Goal: Task Accomplishment & Management: Manage account settings

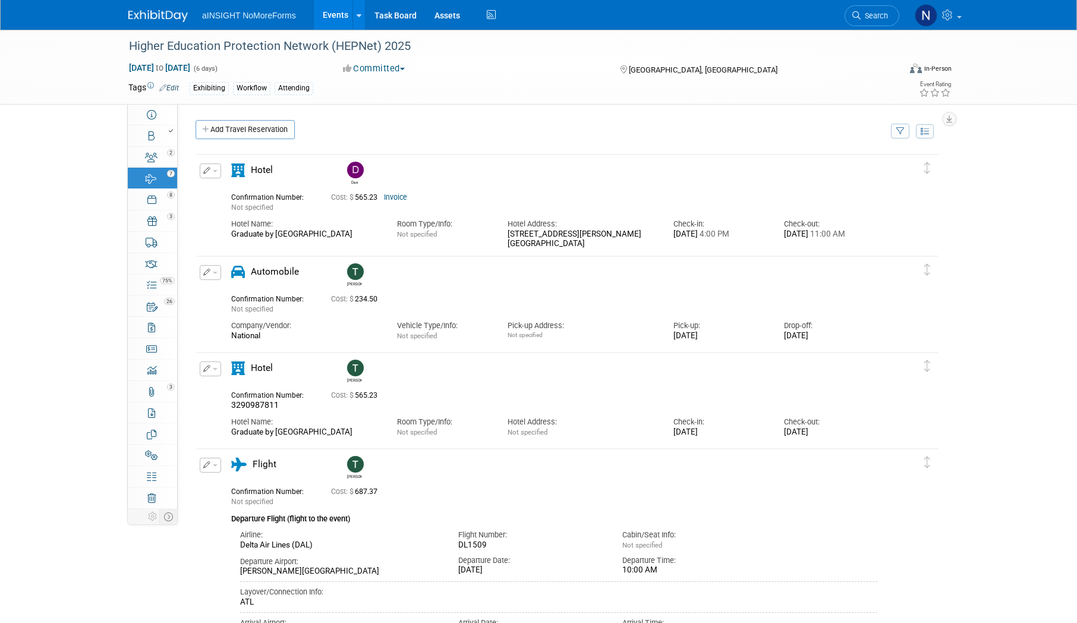
click at [330, 18] on link "Events" at bounding box center [335, 15] width 43 height 30
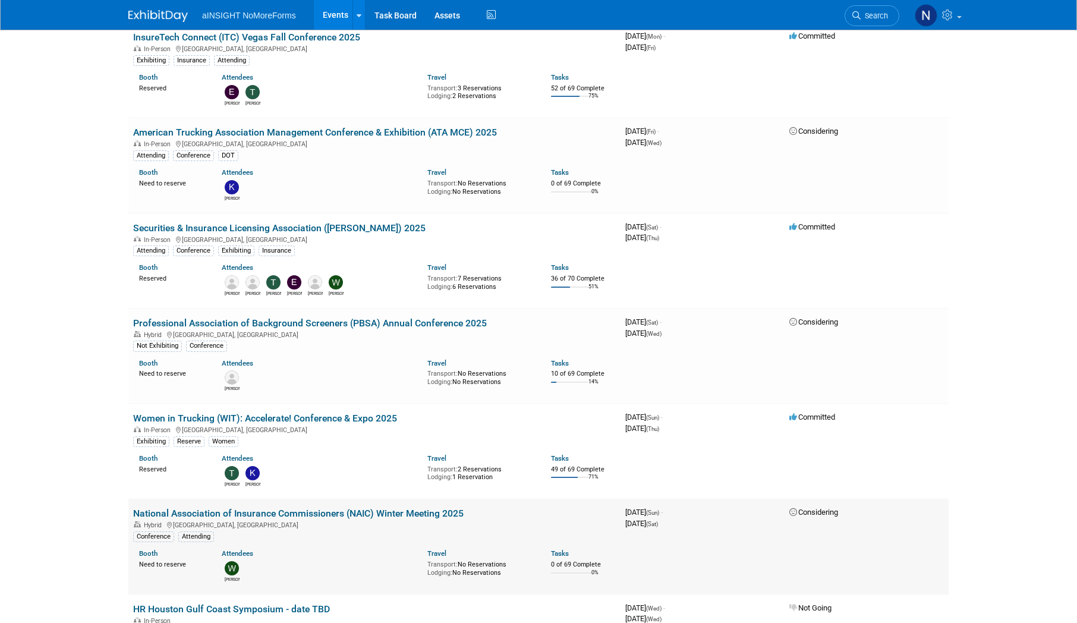
scroll to position [772, 0]
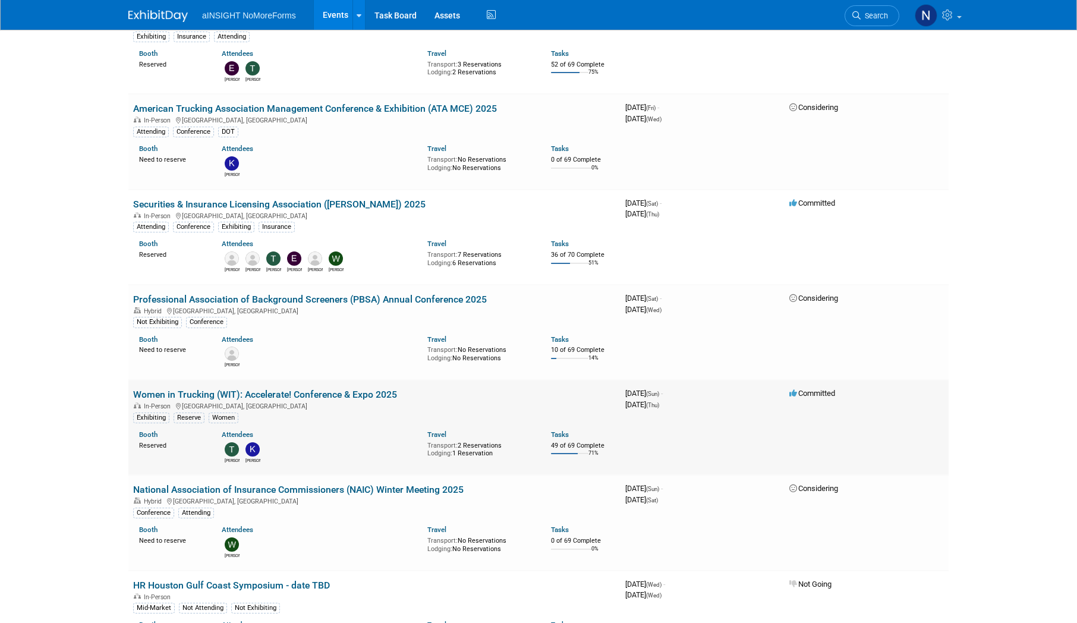
click at [333, 394] on link "Women in Trucking (WIT): Accelerate! Conference & Expo 2025" at bounding box center [265, 394] width 264 height 11
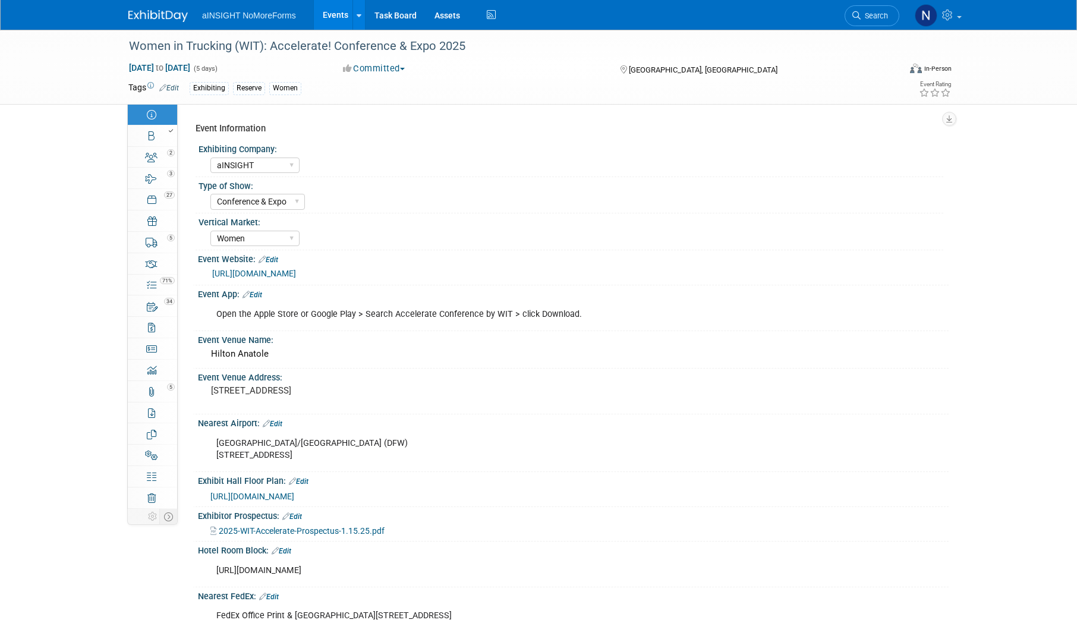
select select "aINSIGHT"
select select "Conference & Expo"
select select "Women"
select select "Full Access"
select select "No"
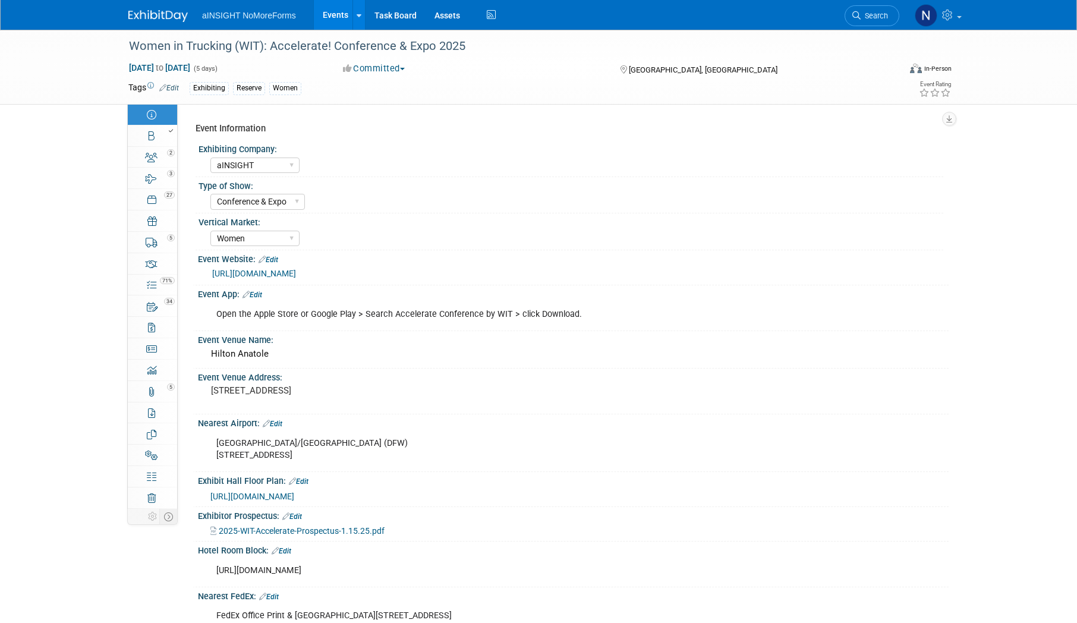
select select "No"
select select "Yes"
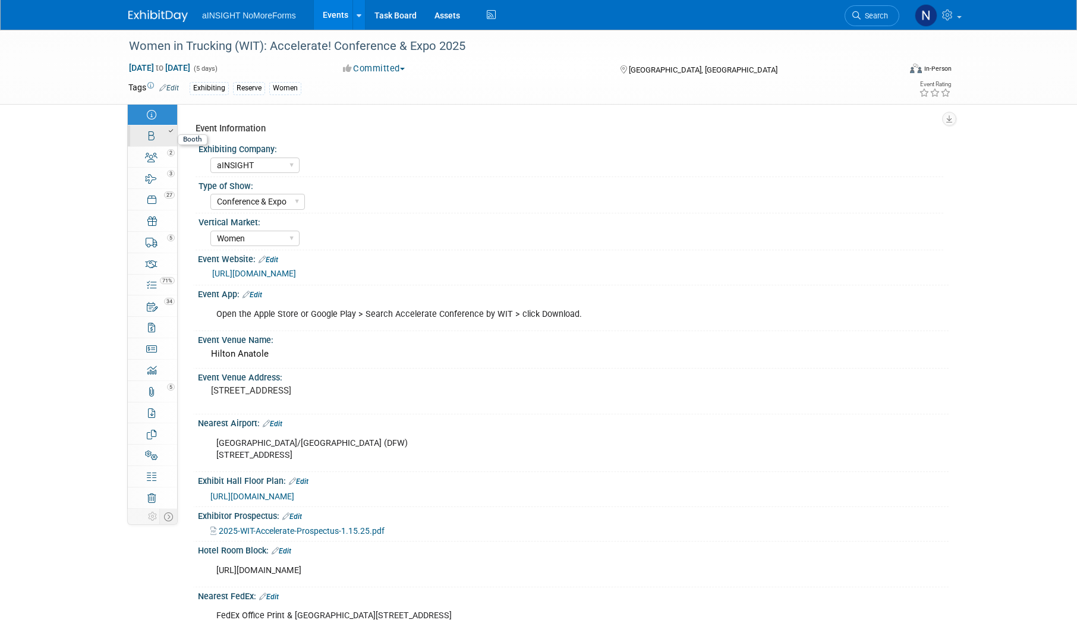
click at [149, 142] on link "Booth" at bounding box center [152, 135] width 49 height 21
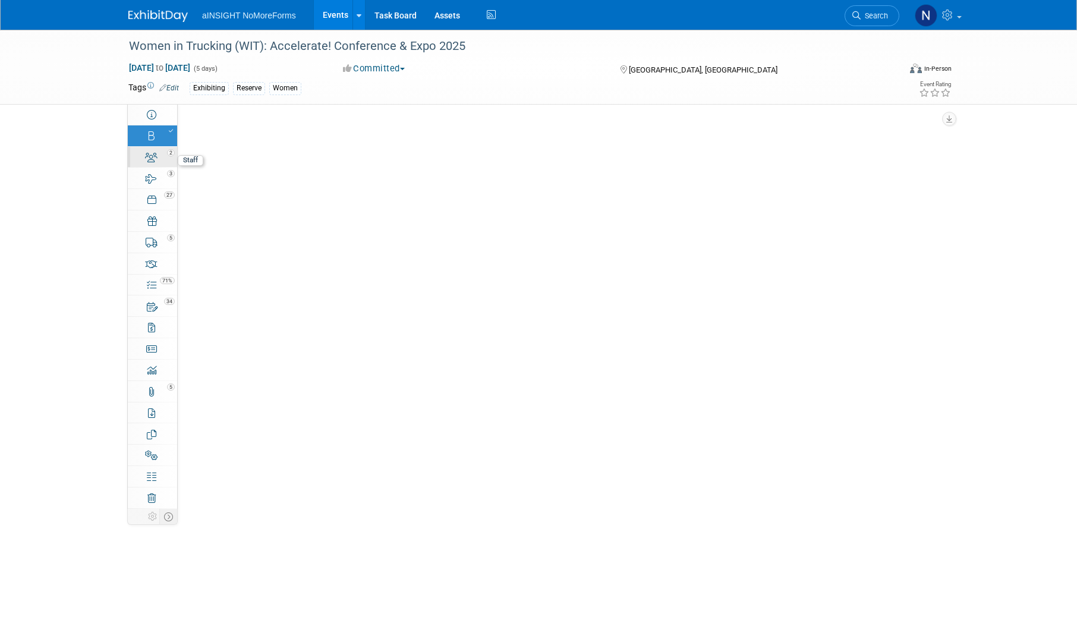
select select "aINSIGHT"
select select "Head of Sales"
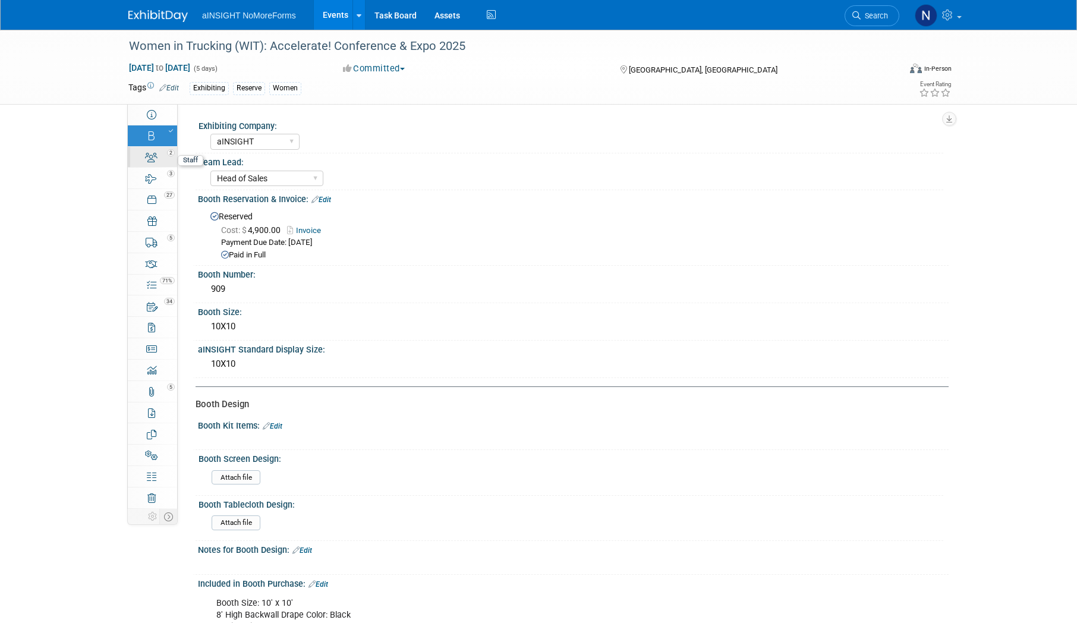
click at [149, 166] on link "2 Staff 2" at bounding box center [152, 157] width 49 height 21
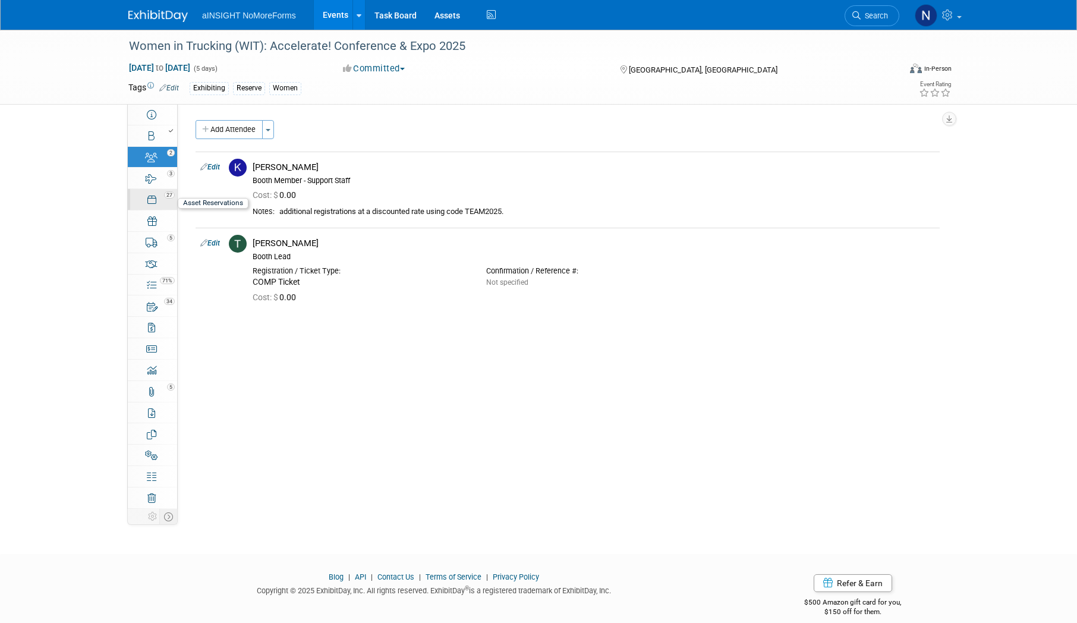
click at [149, 201] on icon at bounding box center [151, 200] width 8 height 10
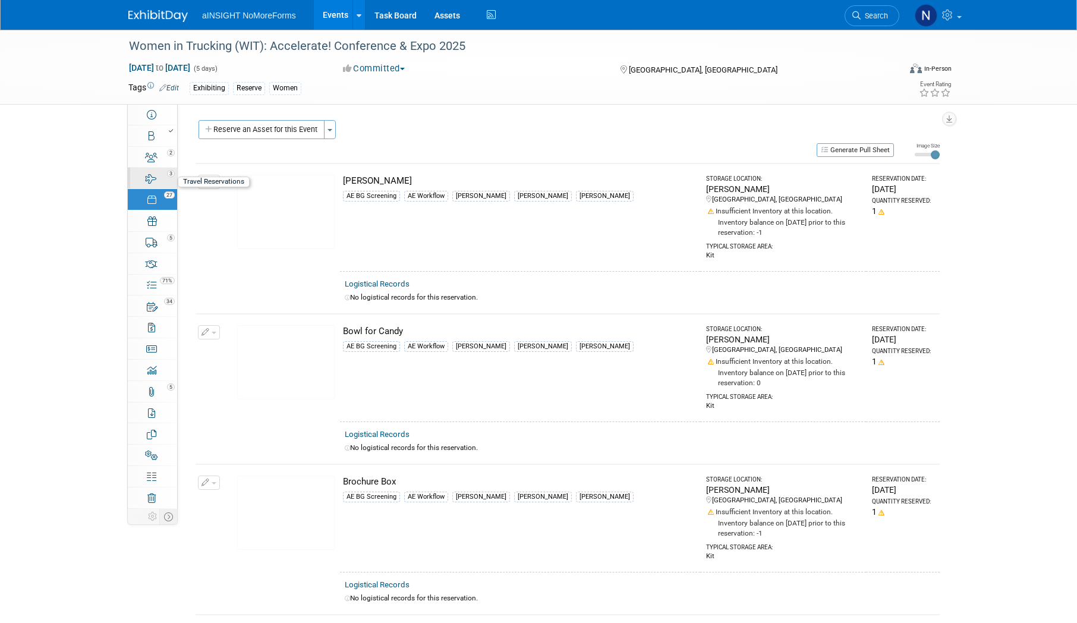
click at [149, 172] on div "3" at bounding box center [156, 173] width 40 height 8
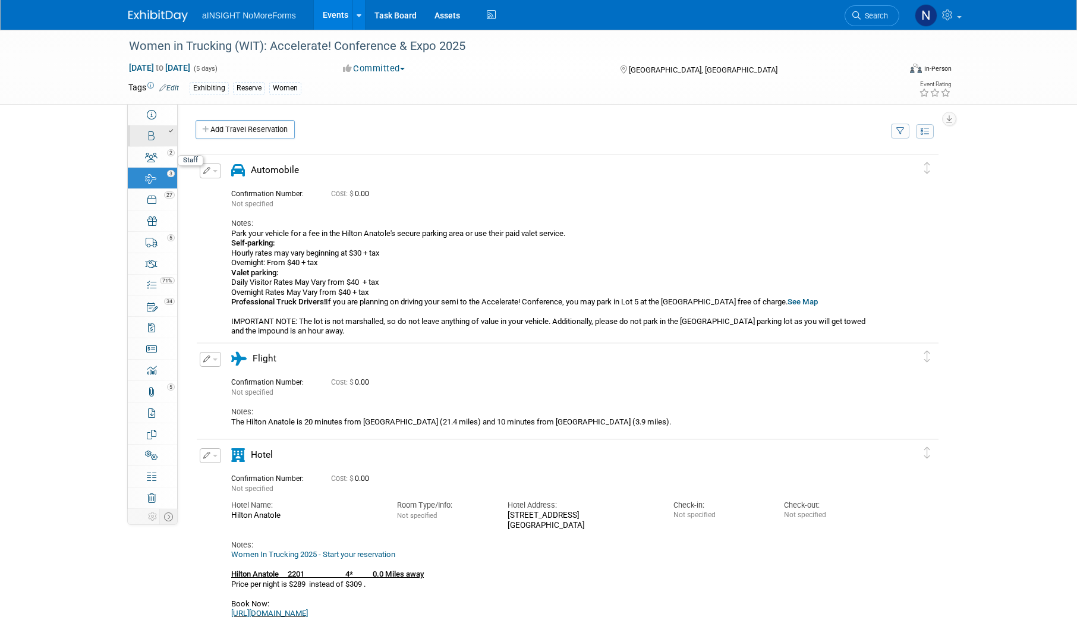
click at [154, 138] on icon at bounding box center [152, 136] width 6 height 10
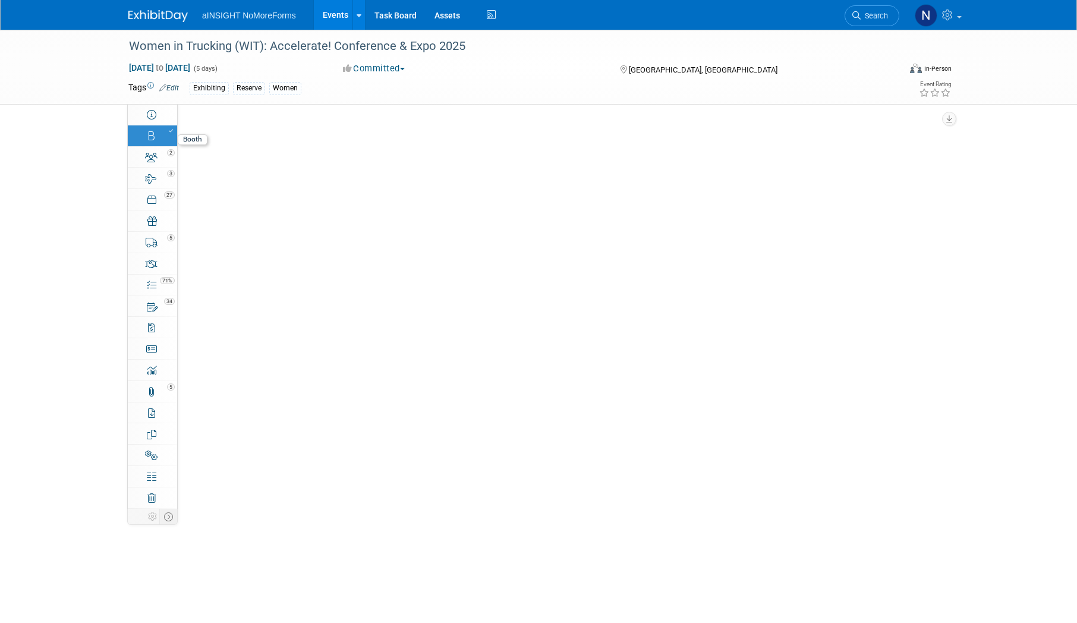
select select "aINSIGHT"
select select "Head of Sales"
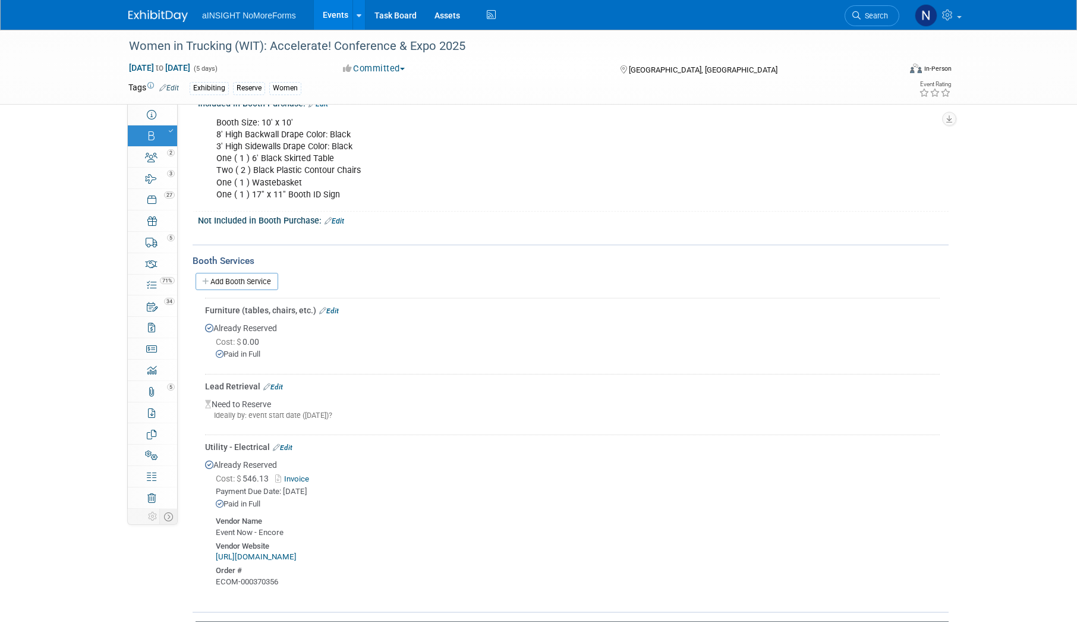
scroll to position [535, 0]
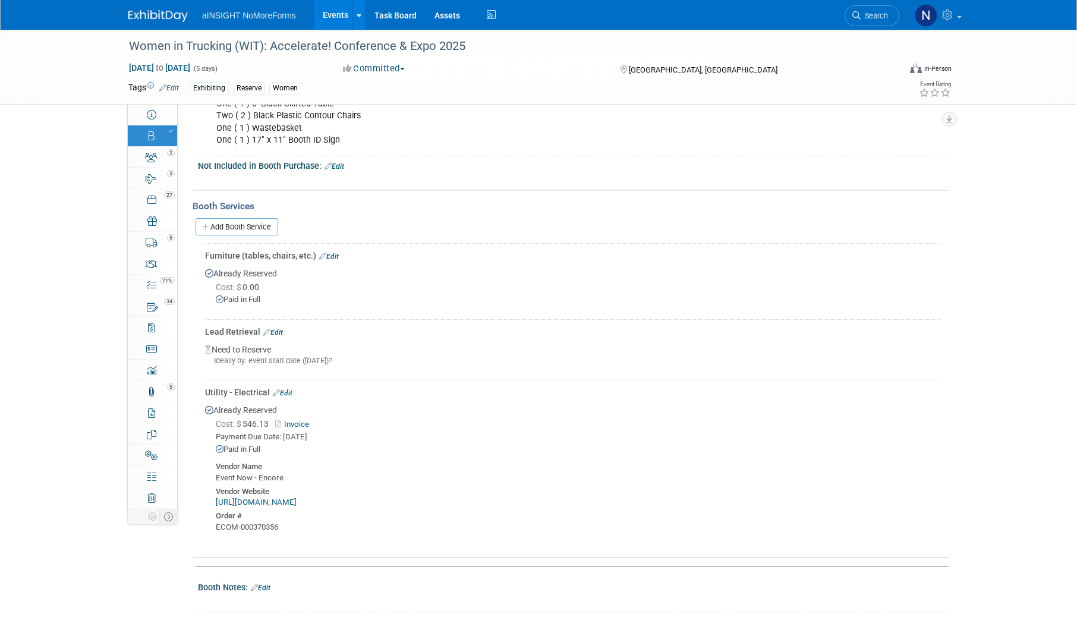
click at [275, 329] on link "Edit" at bounding box center [273, 332] width 20 height 8
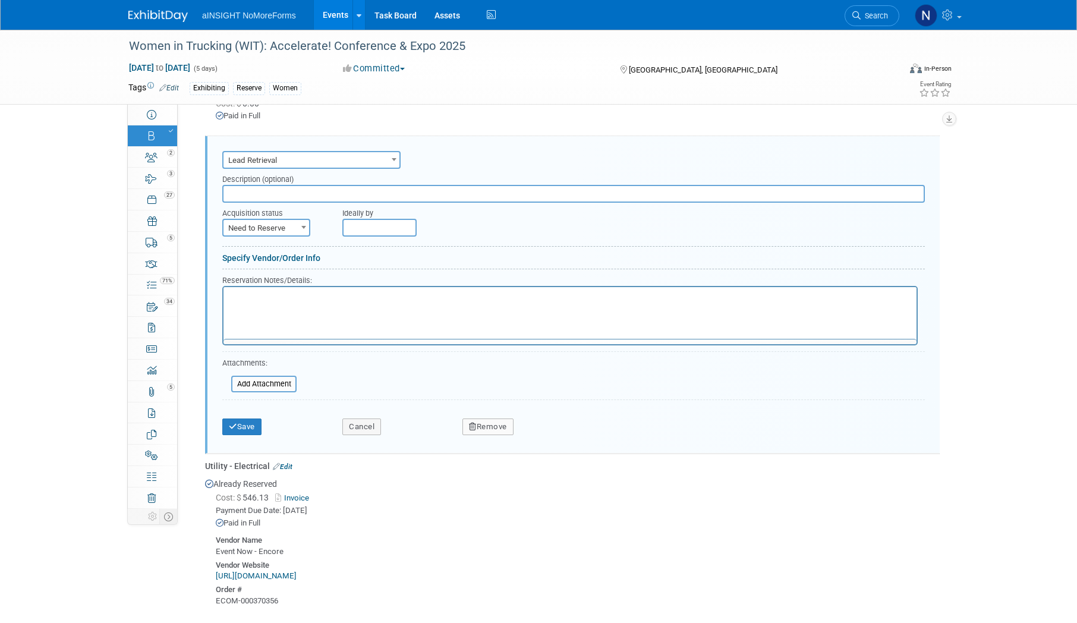
scroll to position [0, 0]
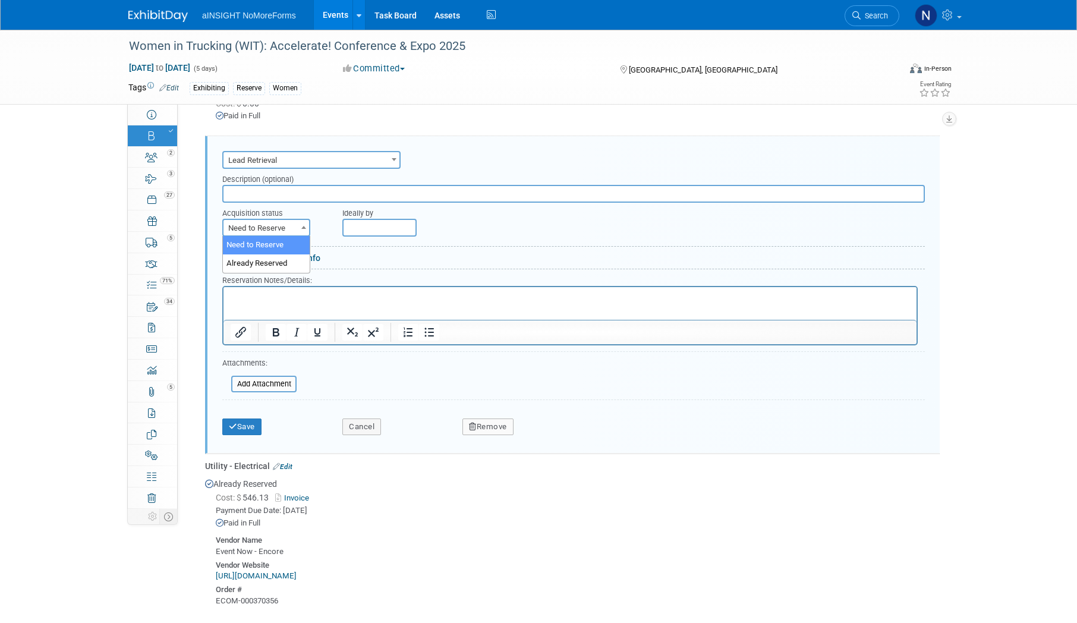
click at [253, 228] on span "Need to Reserve" at bounding box center [266, 228] width 86 height 17
select select "2"
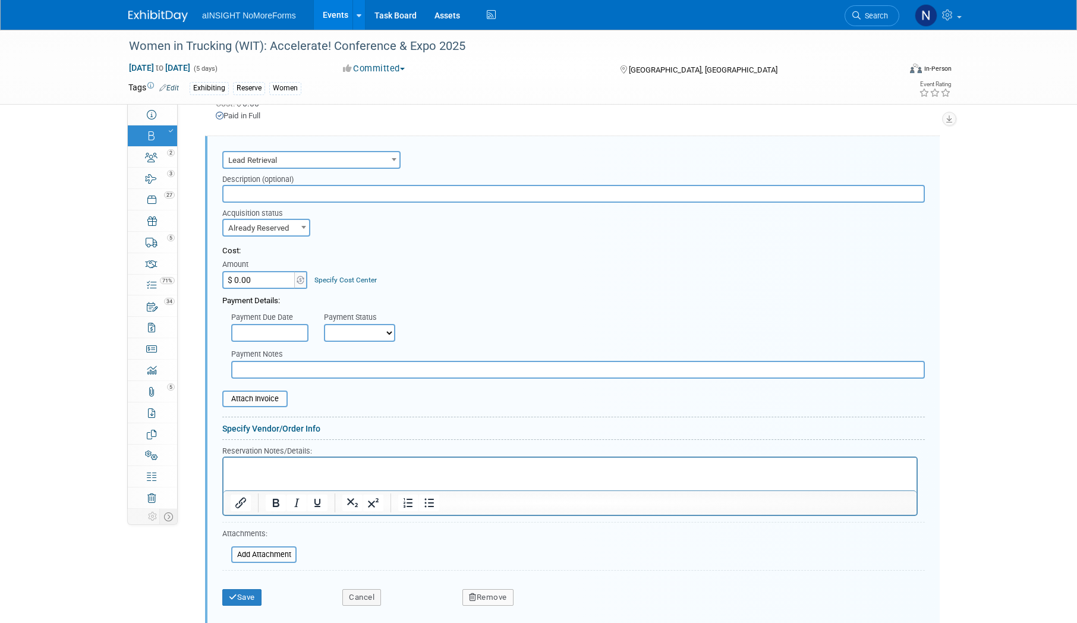
click at [256, 280] on input "$ 0.00" at bounding box center [259, 280] width 74 height 18
type input "$ 451.56"
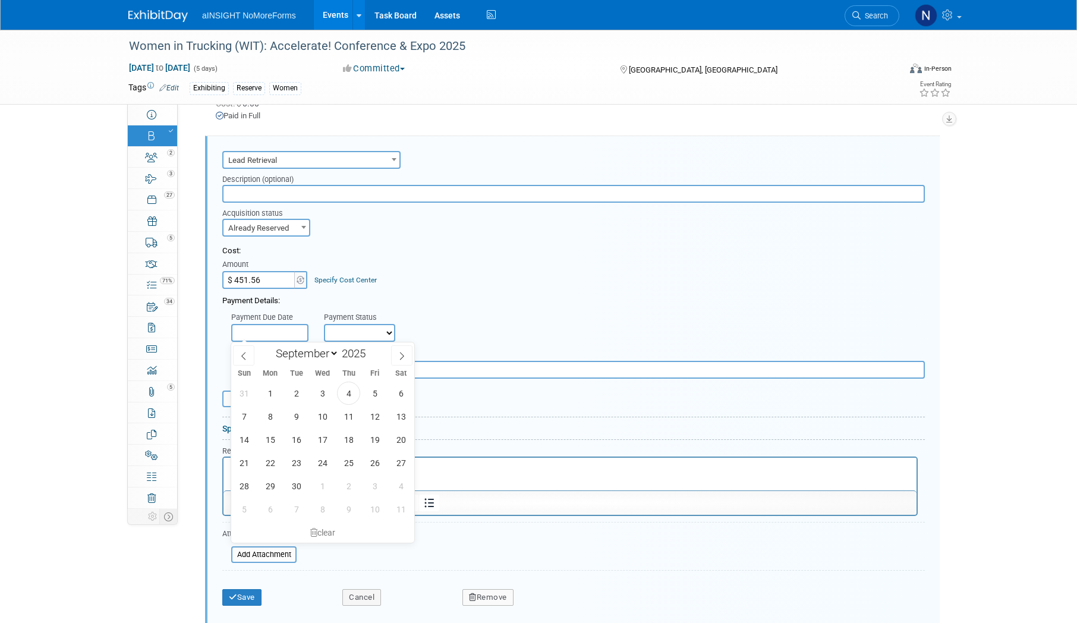
click at [280, 335] on input "text" at bounding box center [269, 333] width 77 height 18
click at [351, 395] on span "4" at bounding box center [348, 392] width 23 height 23
type input "Sep 4, 2025"
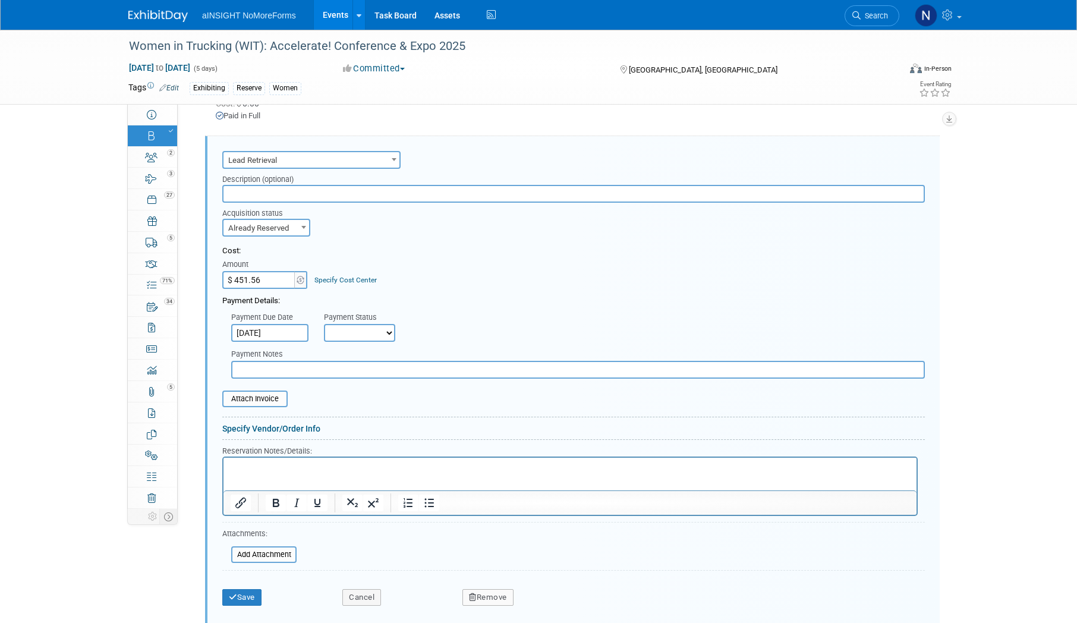
click at [373, 336] on select "Not Paid Yet Partially Paid Paid in Full" at bounding box center [359, 333] width 71 height 18
select select "1"
click at [324, 324] on select "Not Paid Yet Partially Paid Paid in Full" at bounding box center [359, 333] width 71 height 18
click at [253, 398] on input "file" at bounding box center [215, 399] width 141 height 14
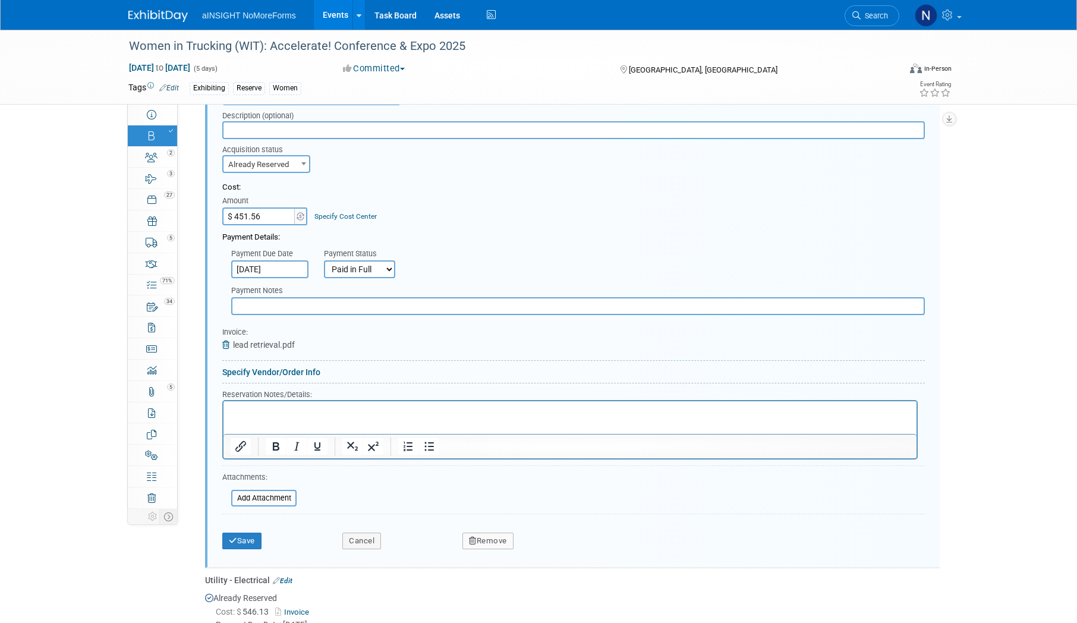
scroll to position [897, 0]
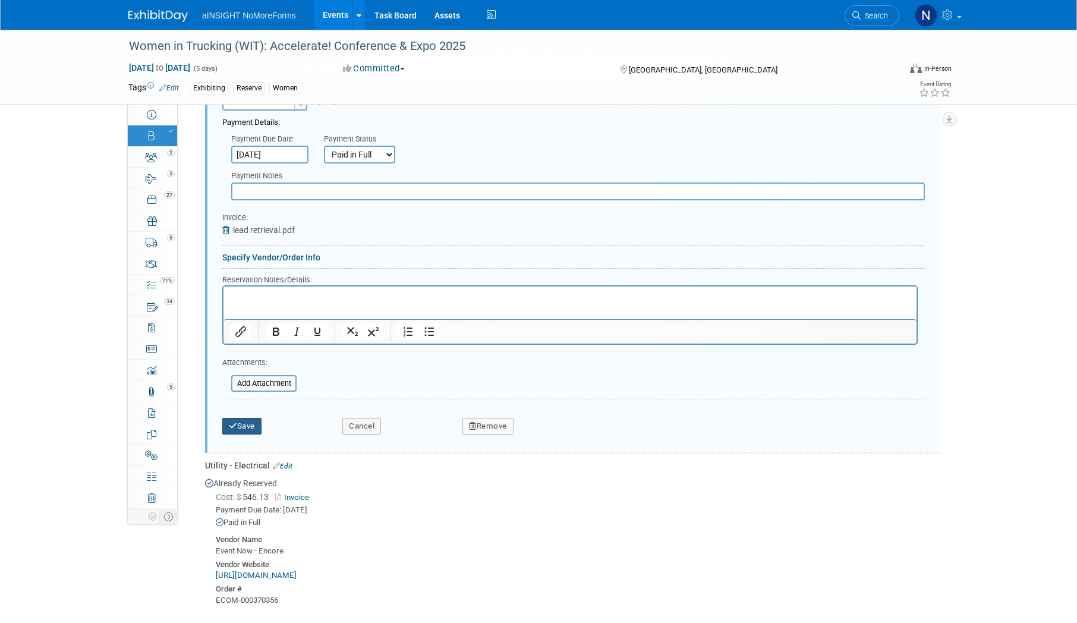
click at [245, 429] on button "Save" at bounding box center [241, 426] width 39 height 17
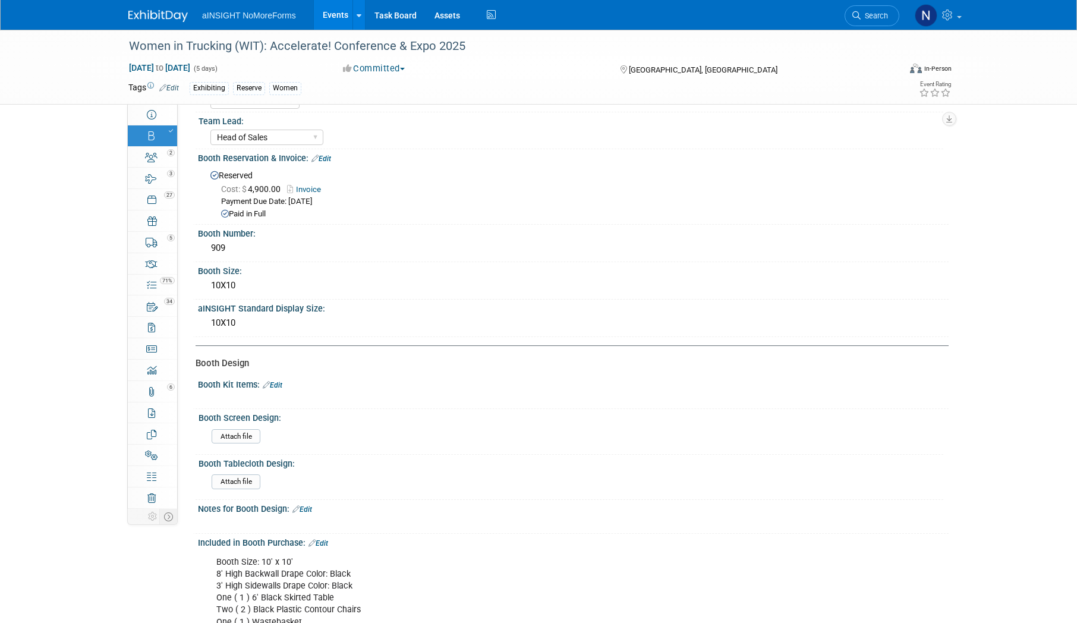
scroll to position [0, 0]
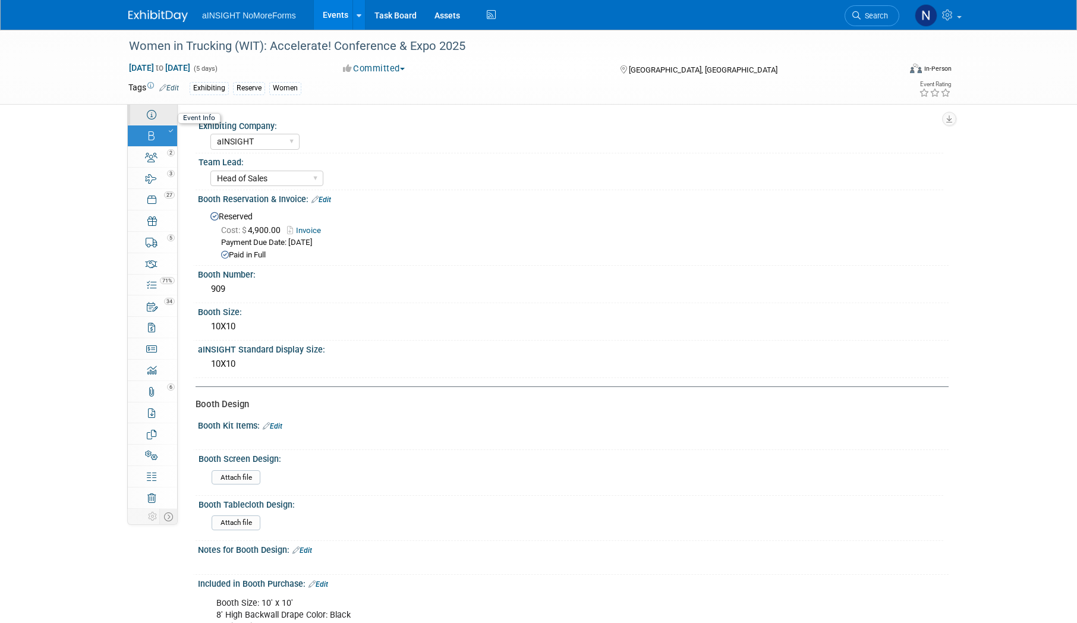
click at [143, 106] on link "Event Information" at bounding box center [152, 114] width 49 height 21
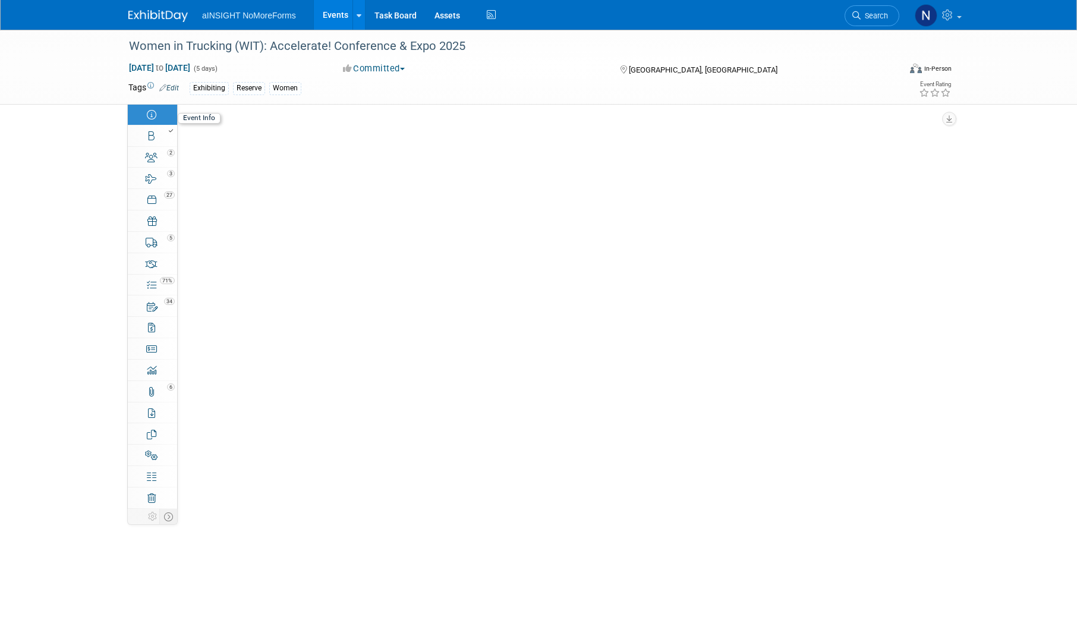
select select "aINSIGHT"
select select "Conference & Expo"
select select "Women"
select select "Full Access"
select select "No"
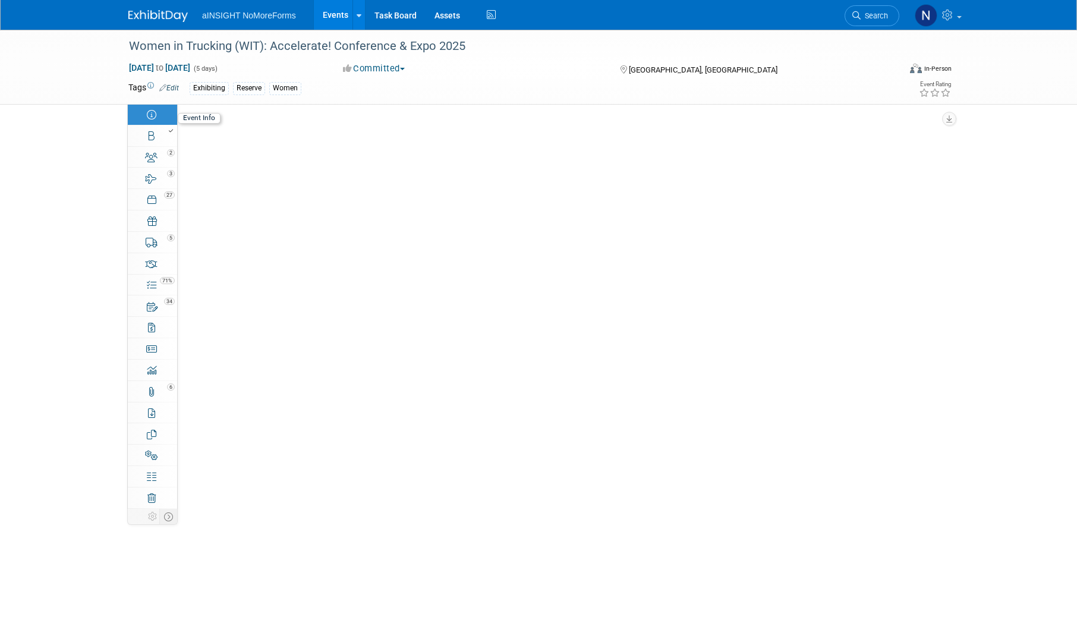
select select "No"
select select "Yes"
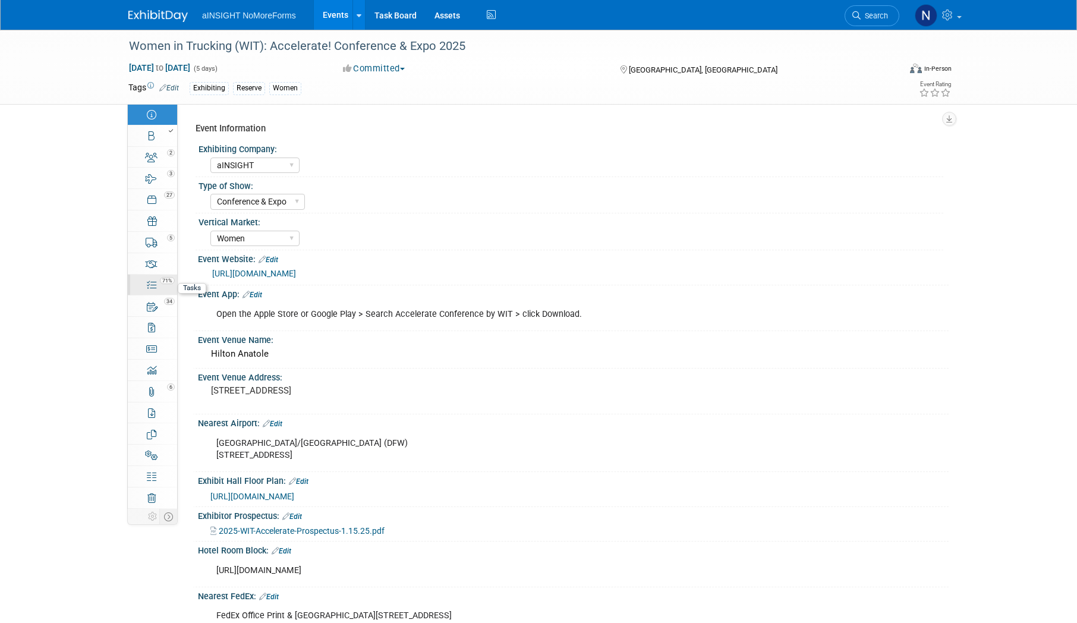
click at [150, 277] on div "71%" at bounding box center [159, 280] width 34 height 8
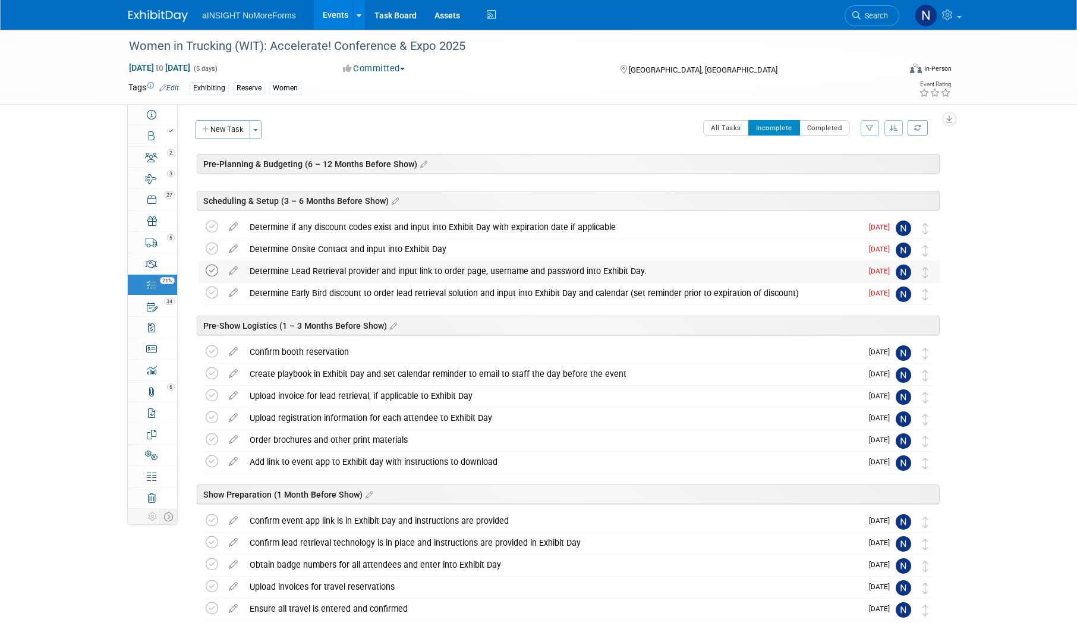
click at [212, 271] on icon at bounding box center [212, 270] width 12 height 12
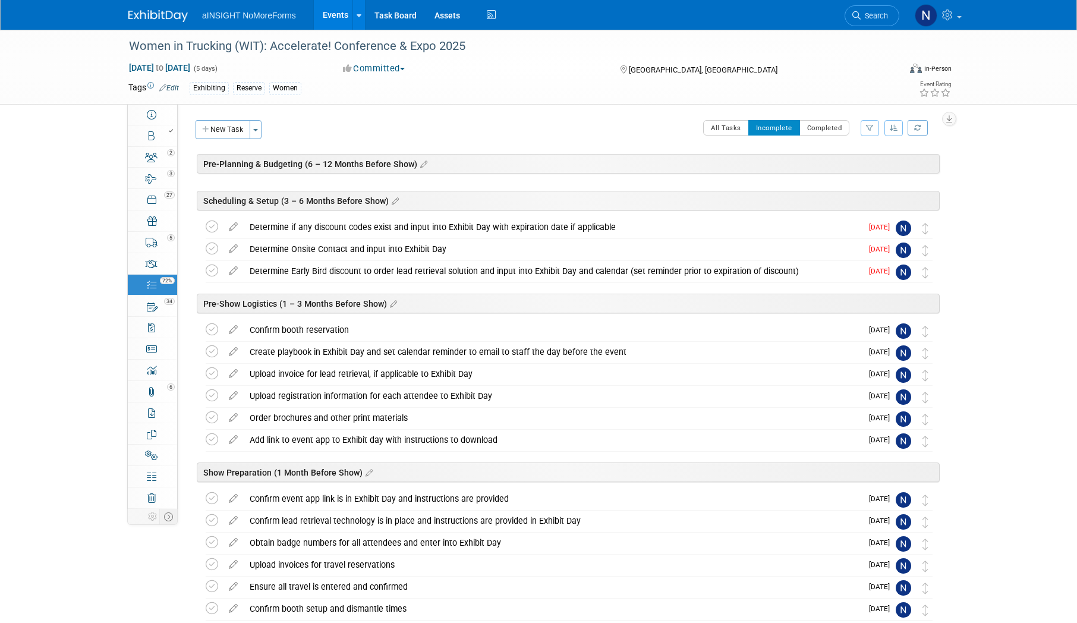
click at [212, 271] on icon at bounding box center [212, 270] width 12 height 12
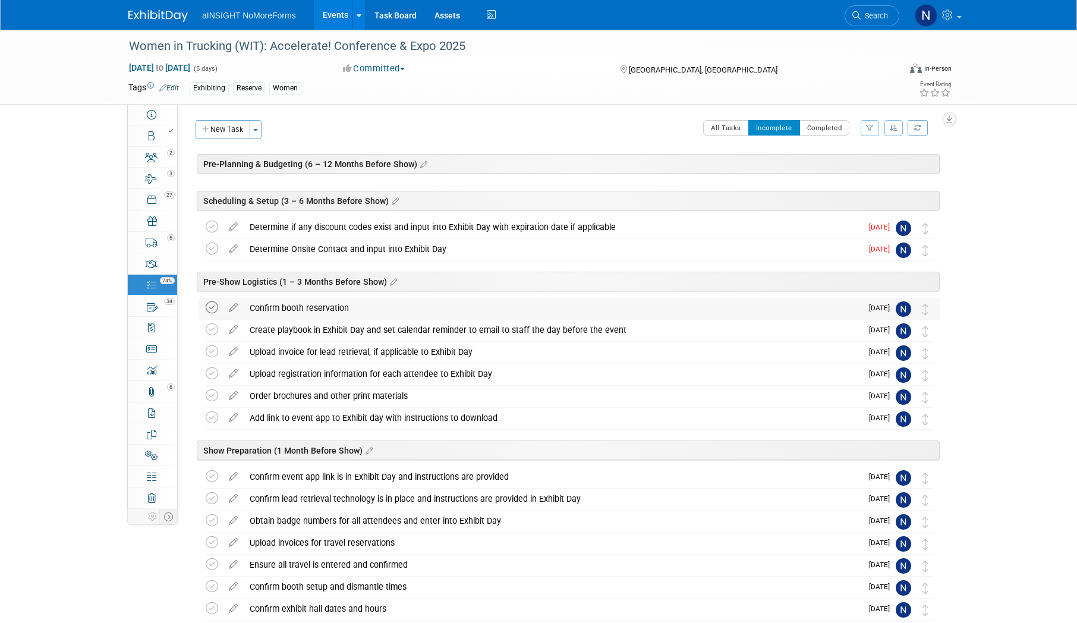
drag, startPoint x: 210, startPoint y: 247, endPoint x: 207, endPoint y: 307, distance: 60.1
click at [207, 307] on div "Women in Trucking (WIT): Accelerate! Conference & Expo 2025 Dallas, TX Nov 9, 2…" at bounding box center [566, 469] width 747 height 581
click at [215, 356] on icon at bounding box center [212, 351] width 12 height 12
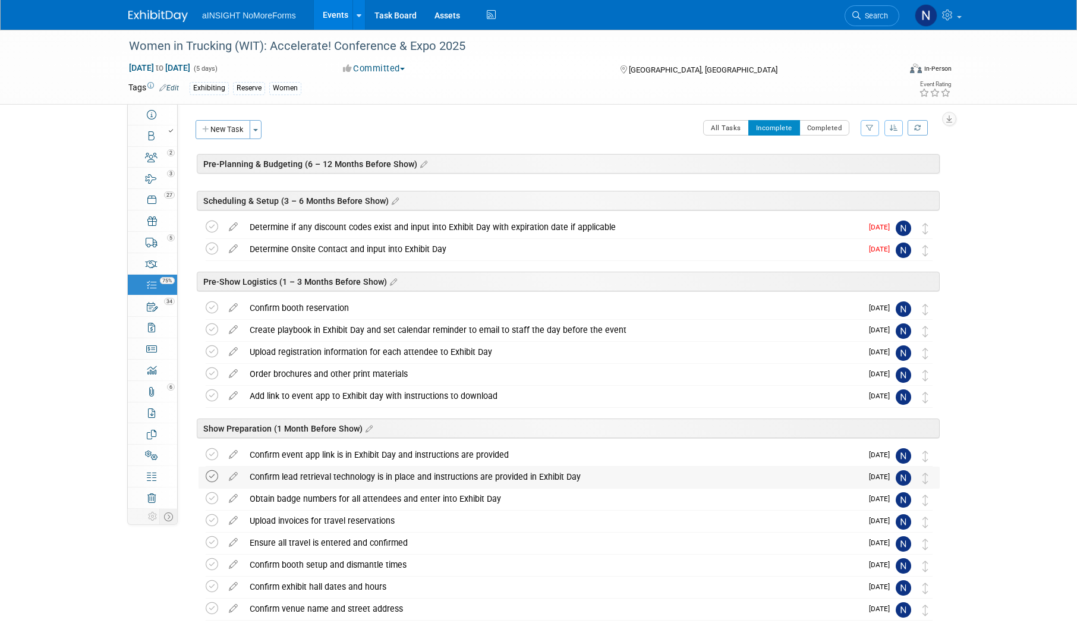
click at [213, 482] on icon at bounding box center [212, 476] width 12 height 12
